Goal: Task Accomplishment & Management: Manage account settings

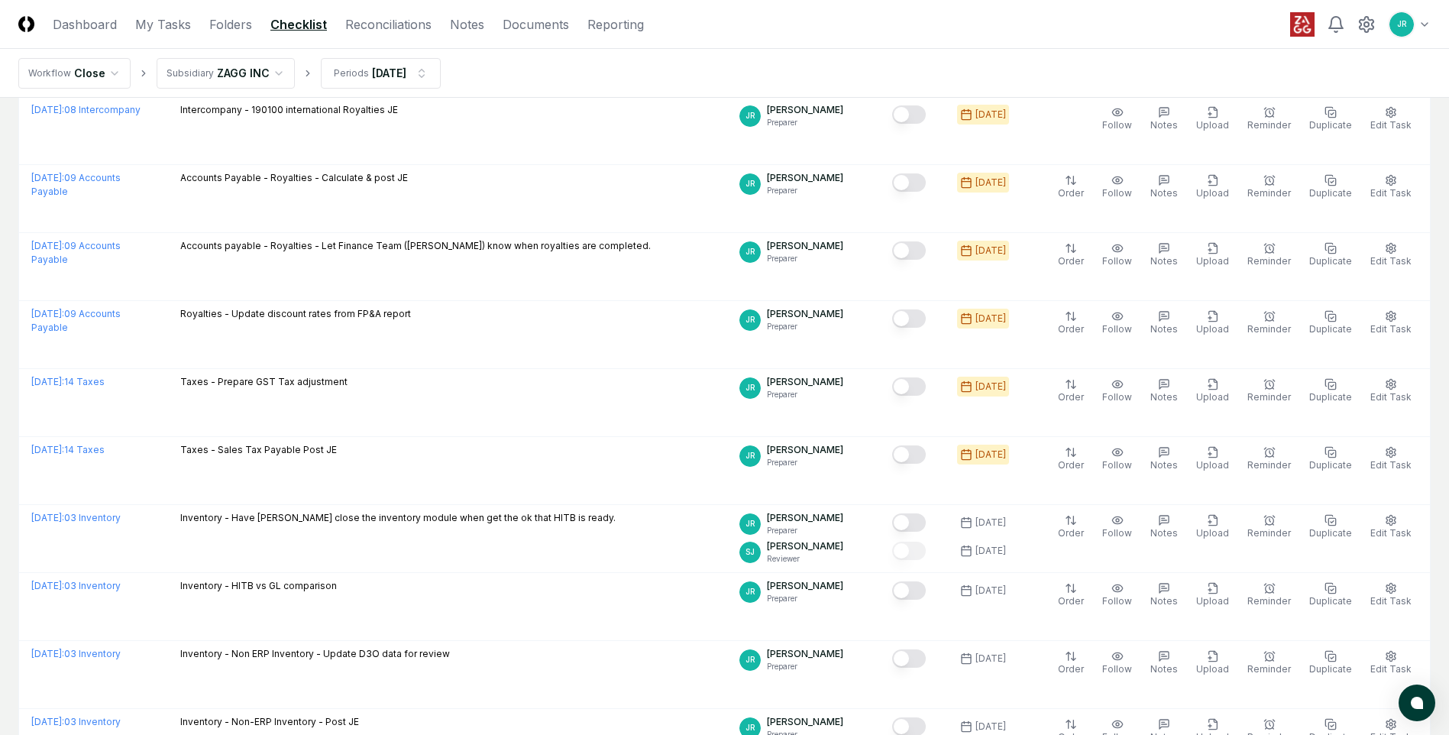
scroll to position [153, 0]
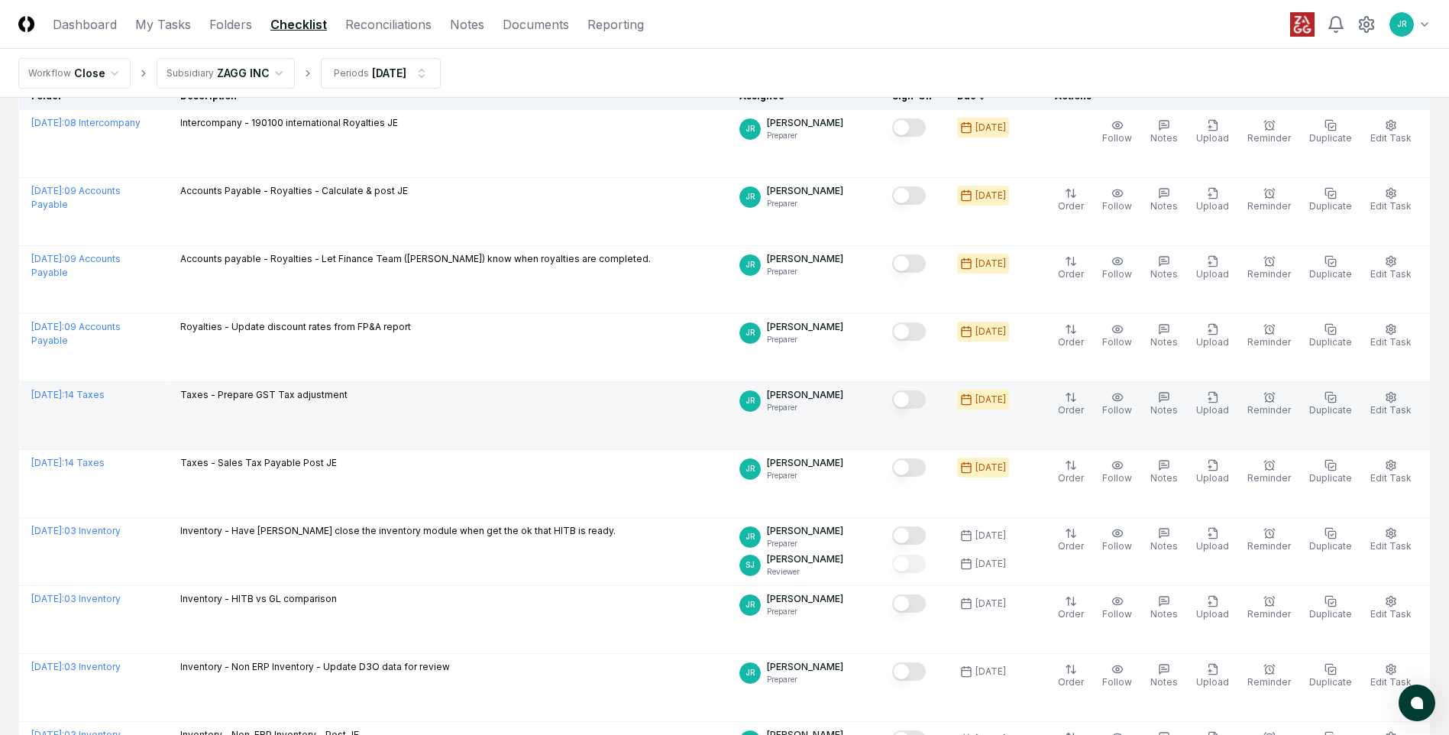
click at [918, 398] on button "Mark complete" at bounding box center [909, 399] width 34 height 18
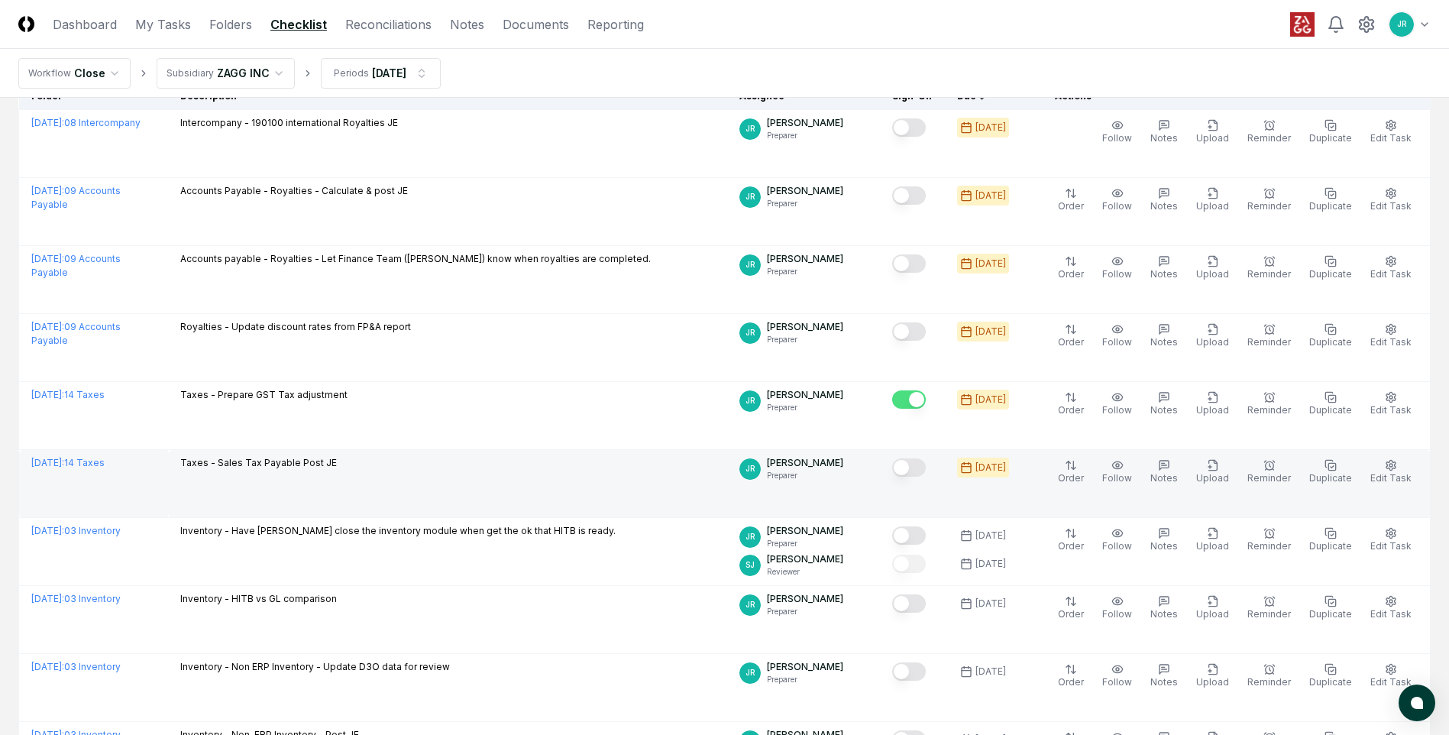
click at [918, 464] on button "Mark complete" at bounding box center [909, 467] width 34 height 18
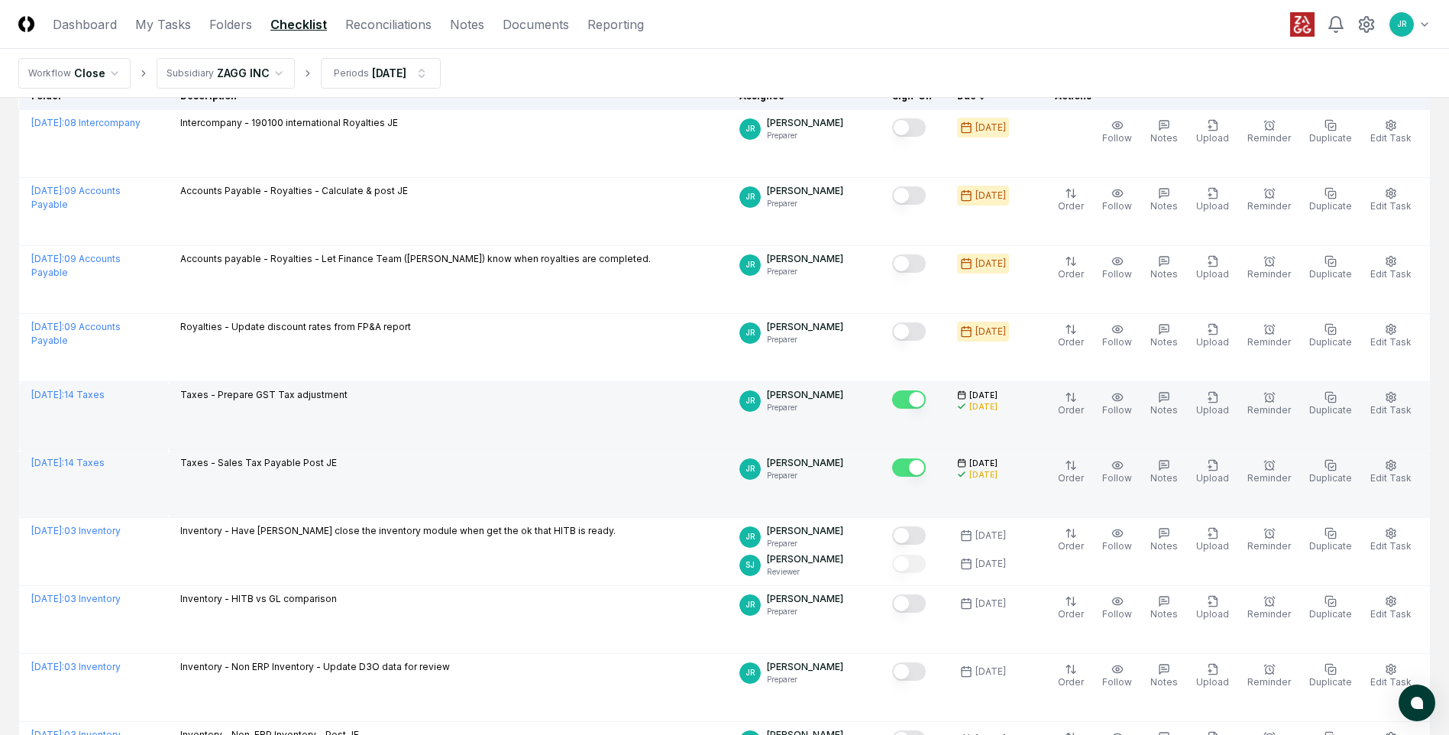
scroll to position [76, 0]
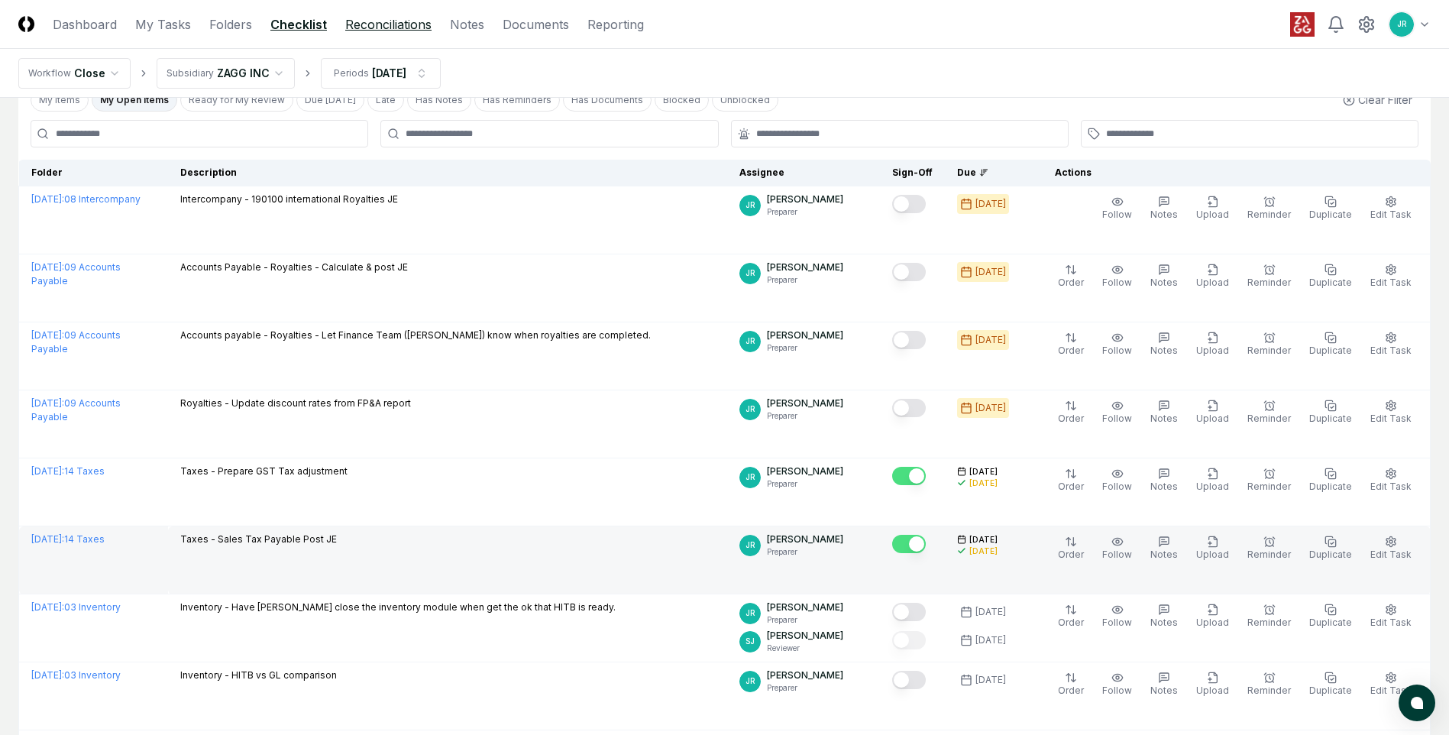
click at [380, 26] on link "Reconciliations" at bounding box center [388, 24] width 86 height 18
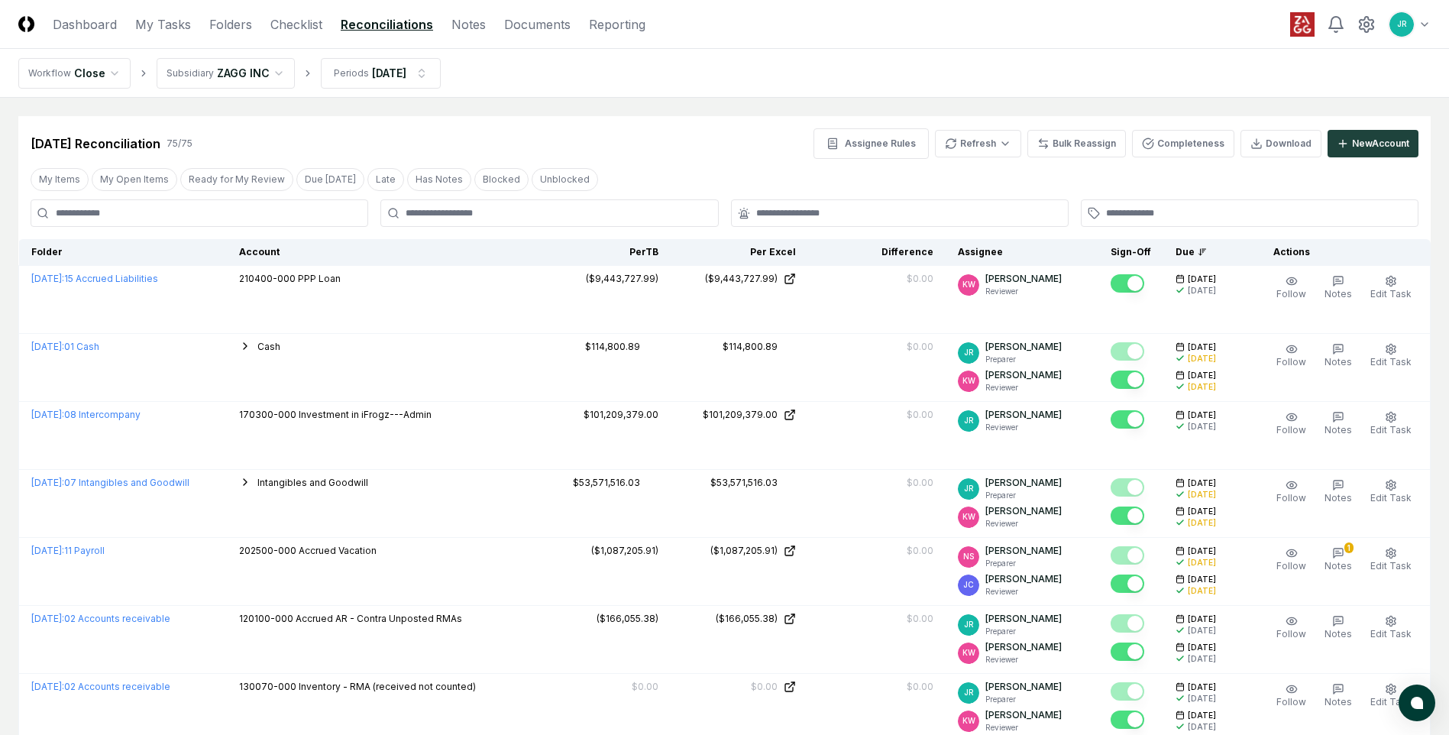
click at [128, 188] on button "My Open Items" at bounding box center [135, 179] width 86 height 23
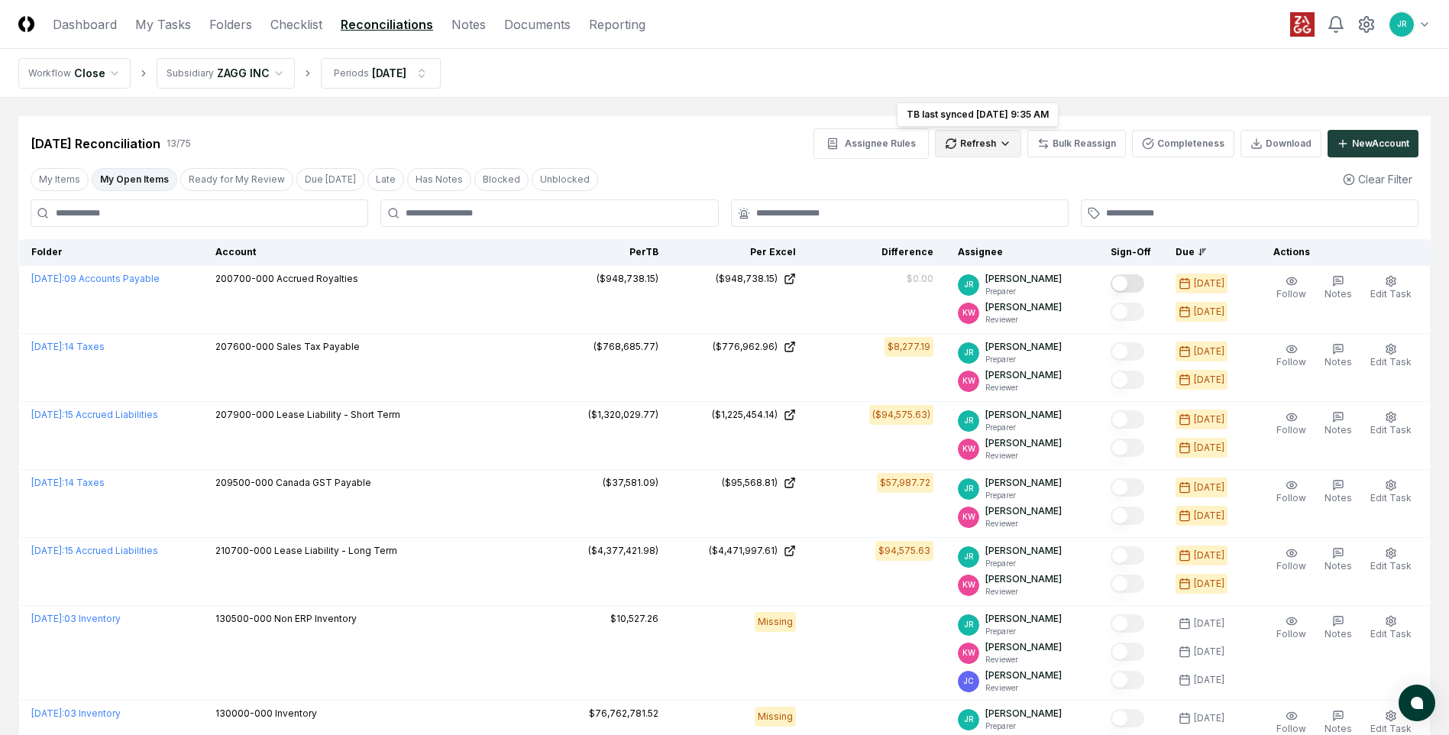
click at [974, 147] on html "CloseCore Dashboard My Tasks Folders Checklist Reconciliations Notes Documents …" at bounding box center [724, 656] width 1449 height 1313
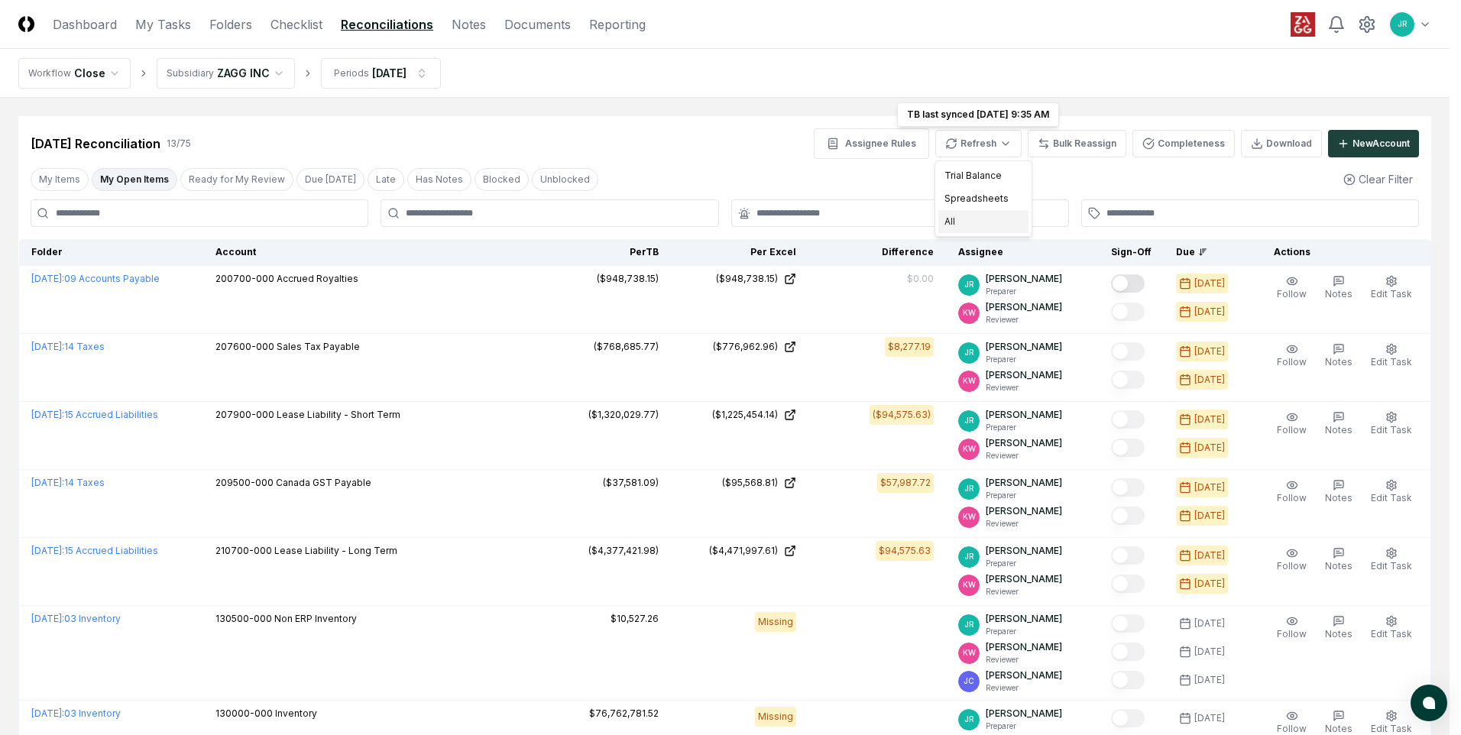
click at [955, 224] on div "All" at bounding box center [983, 221] width 90 height 23
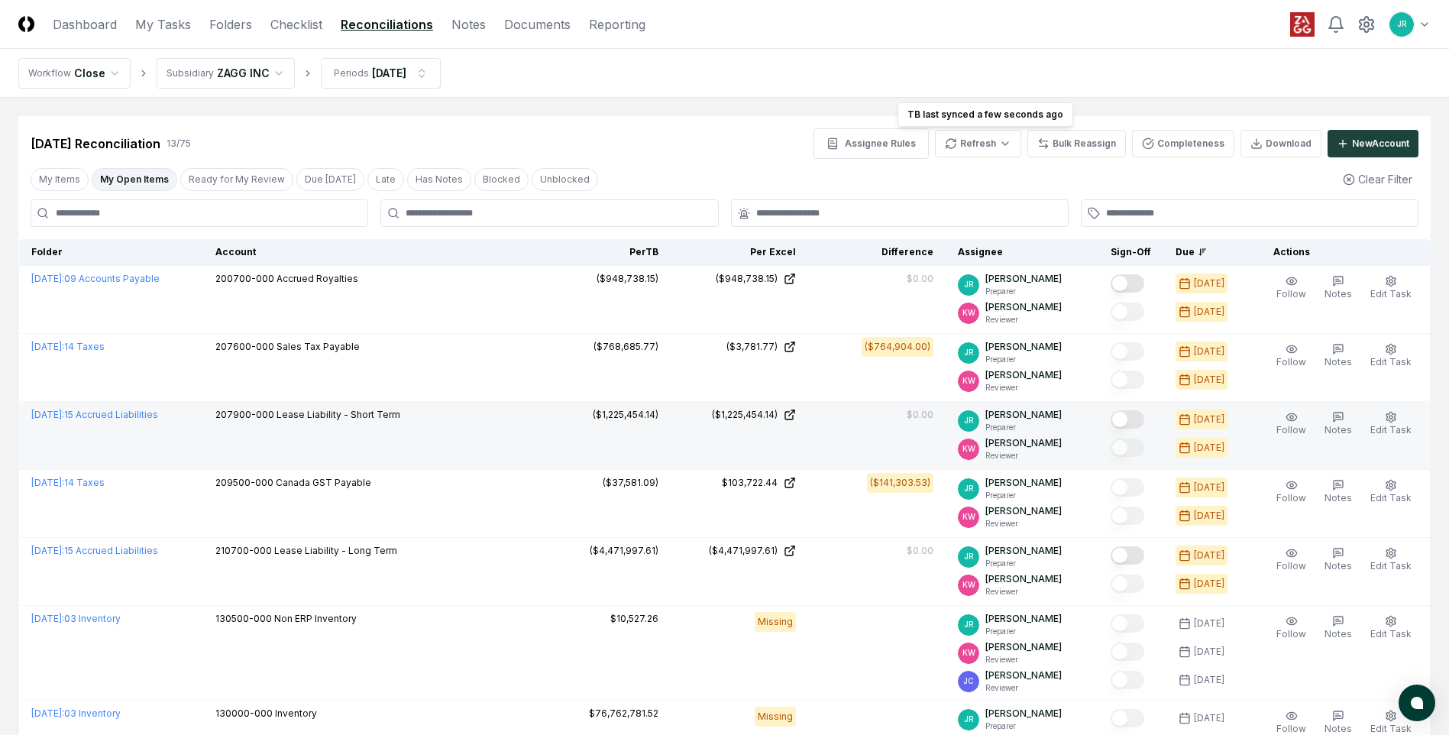
click at [1125, 419] on button "Mark complete" at bounding box center [1128, 419] width 34 height 18
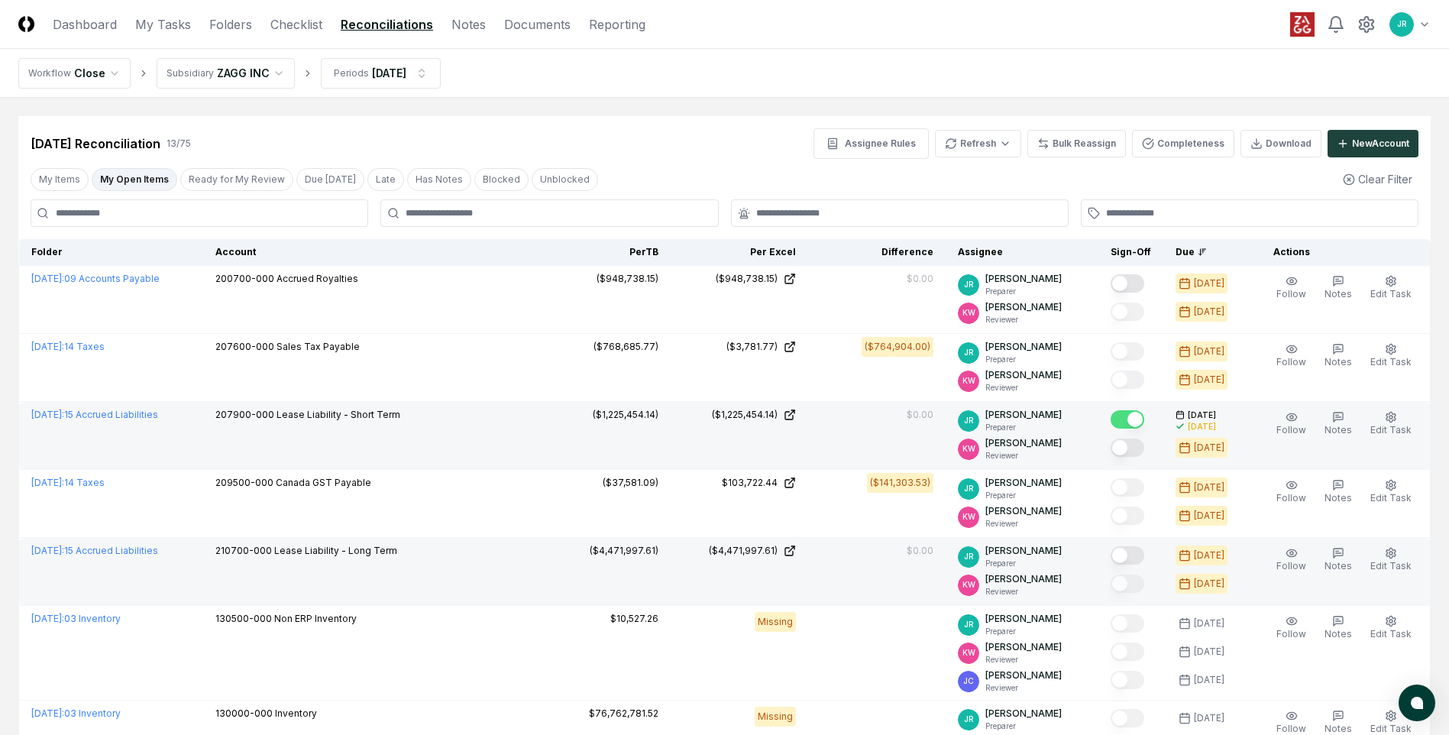
click at [1128, 558] on button "Mark complete" at bounding box center [1128, 555] width 34 height 18
